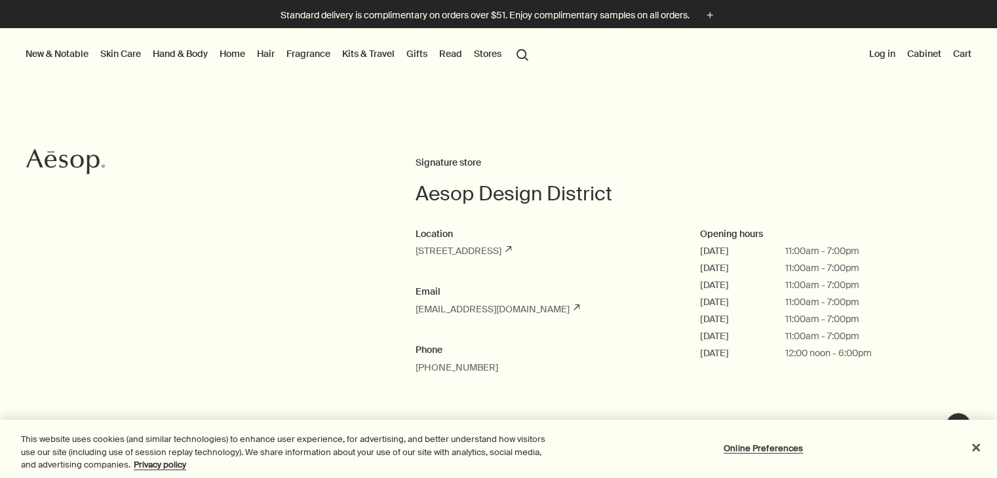
click at [76, 55] on button "New & Notable" at bounding box center [57, 53] width 68 height 17
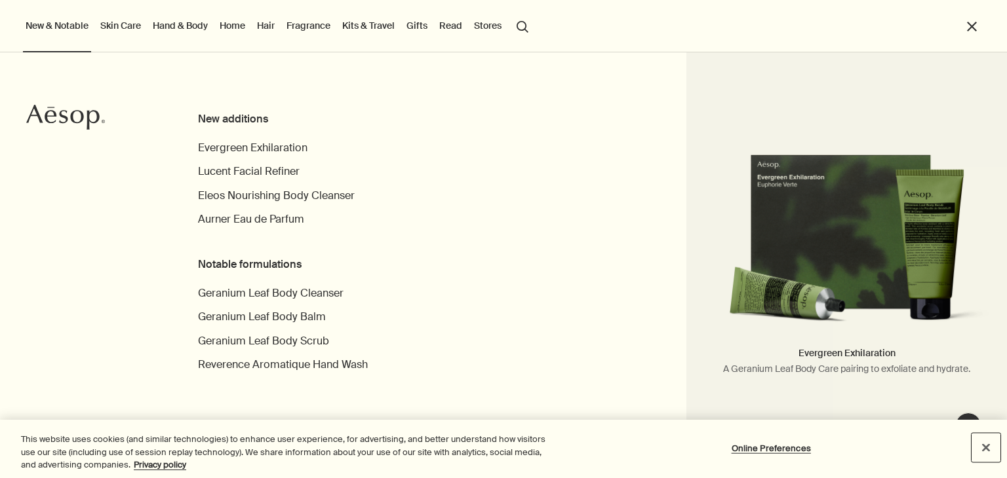
click at [994, 447] on button "Close" at bounding box center [985, 447] width 29 height 29
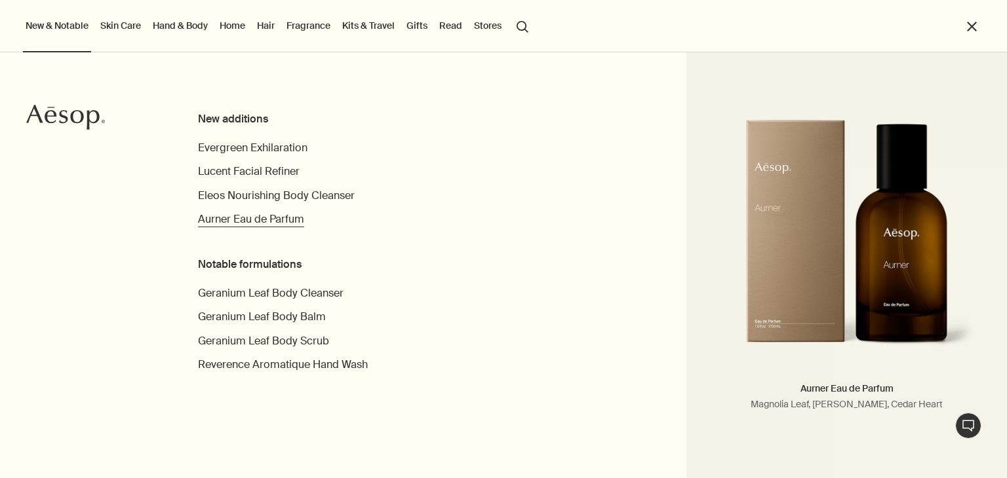
click at [278, 221] on span "Aurner Eau de Parfum" at bounding box center [251, 219] width 106 height 14
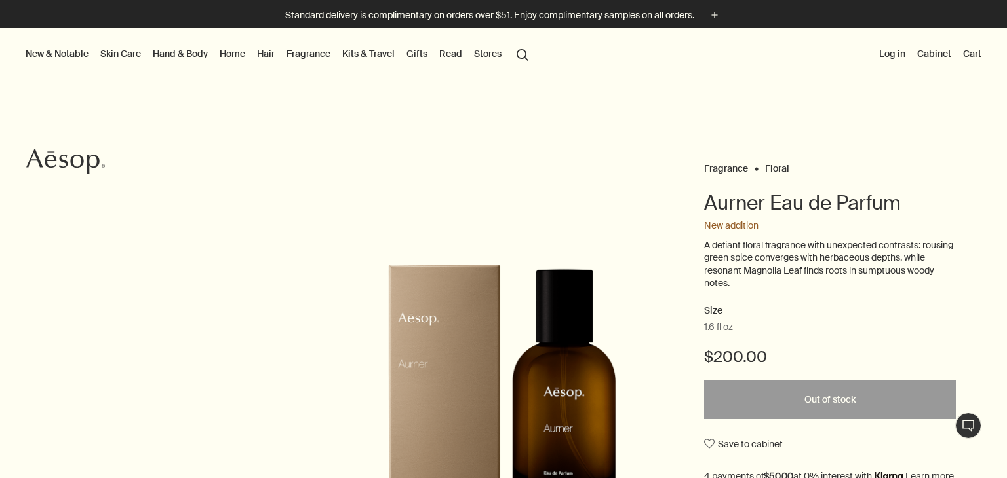
click at [73, 53] on button "New & Notable" at bounding box center [57, 53] width 68 height 17
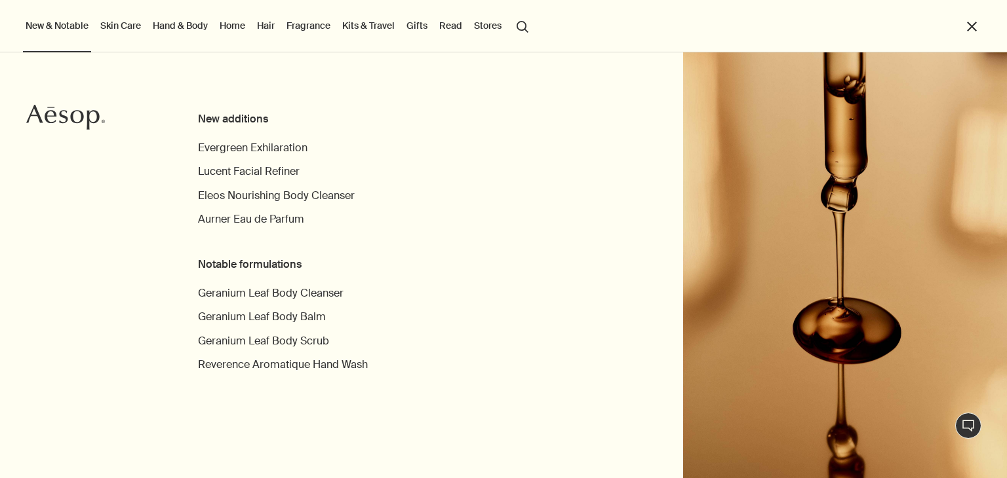
click at [179, 26] on link "Hand & Body" at bounding box center [180, 25] width 60 height 17
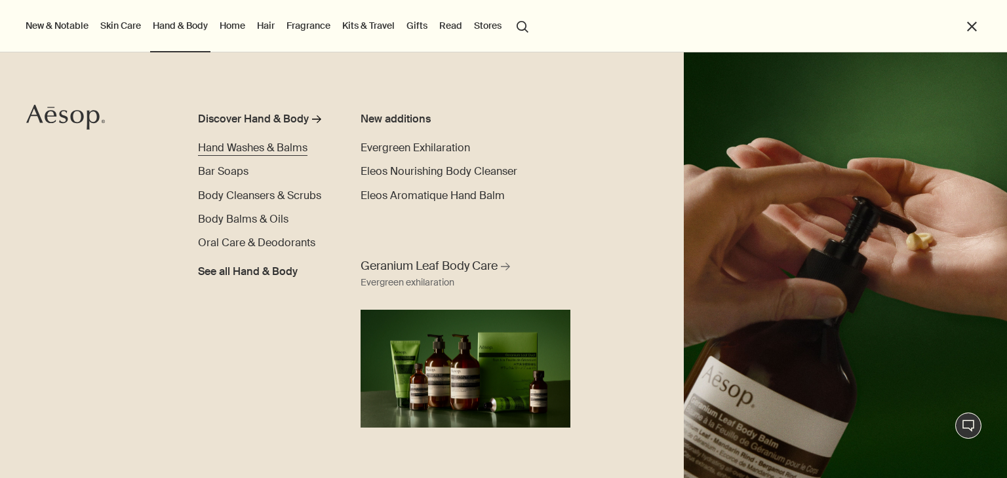
click at [289, 144] on span "Hand Washes & Balms" at bounding box center [252, 148] width 109 height 14
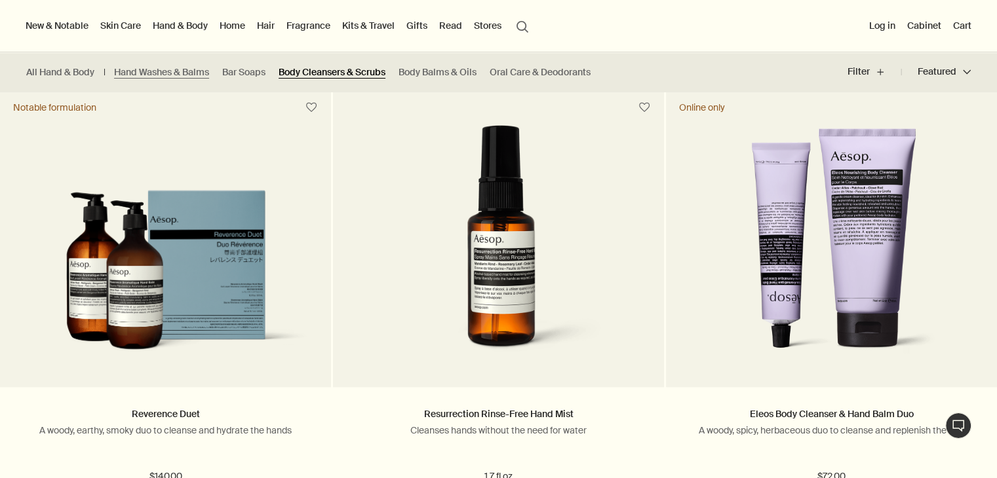
scroll to position [1237, 0]
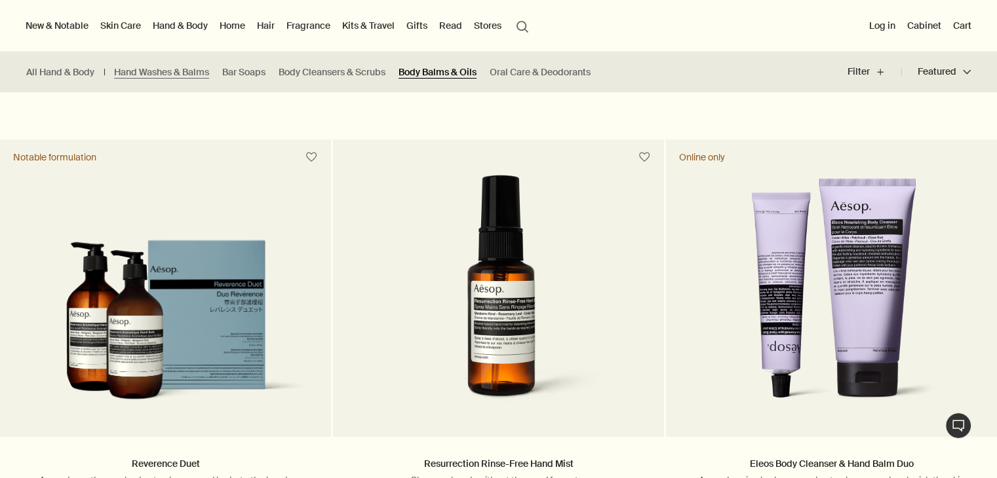
click at [461, 71] on link "Body Balms & Oils" at bounding box center [437, 72] width 78 height 12
